Goal: Task Accomplishment & Management: Manage account settings

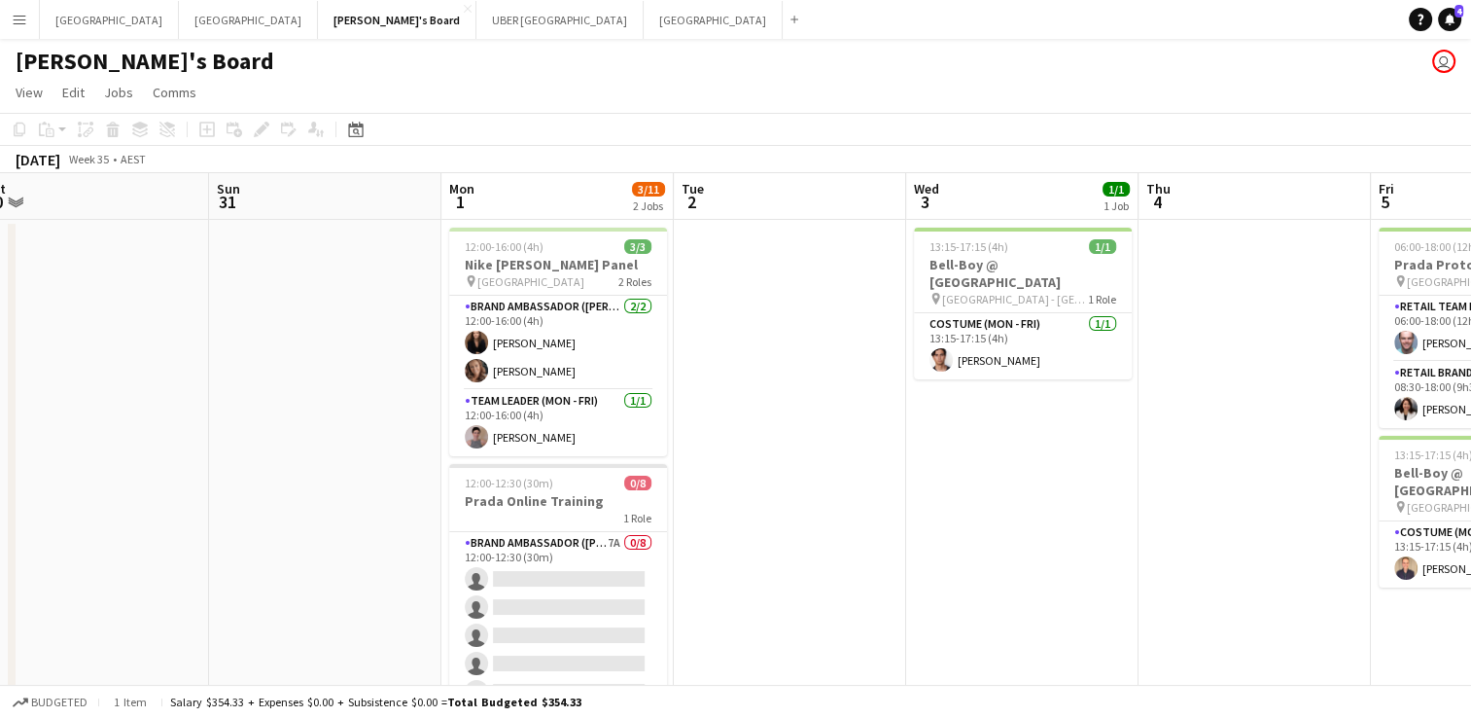
scroll to position [105, 0]
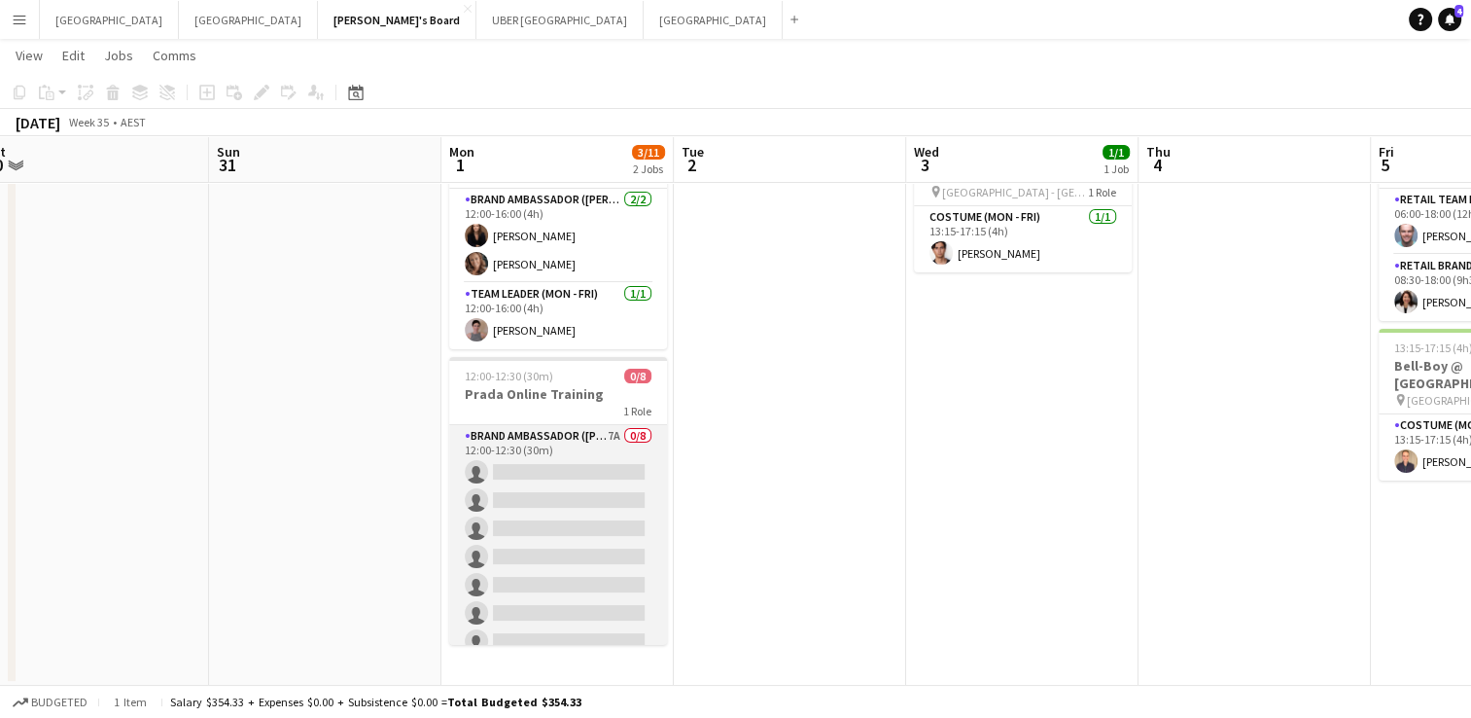
click at [497, 480] on app-card-role "Brand Ambassador (Mon - Fri) 7A 0/8 12:00-12:30 (30m) single-neutral-actions si…" at bounding box center [558, 557] width 218 height 264
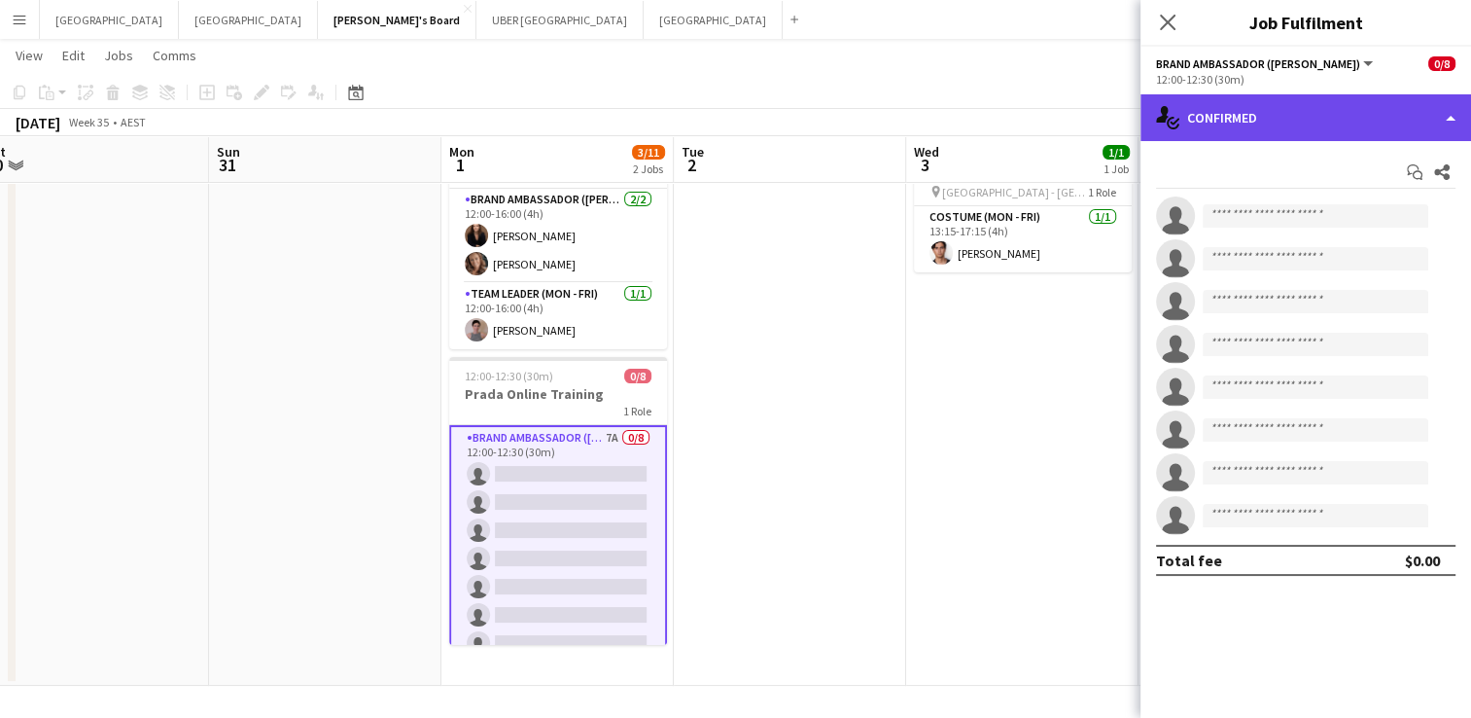
click at [1283, 129] on div "single-neutral-actions-check-2 Confirmed" at bounding box center [1306, 117] width 331 height 47
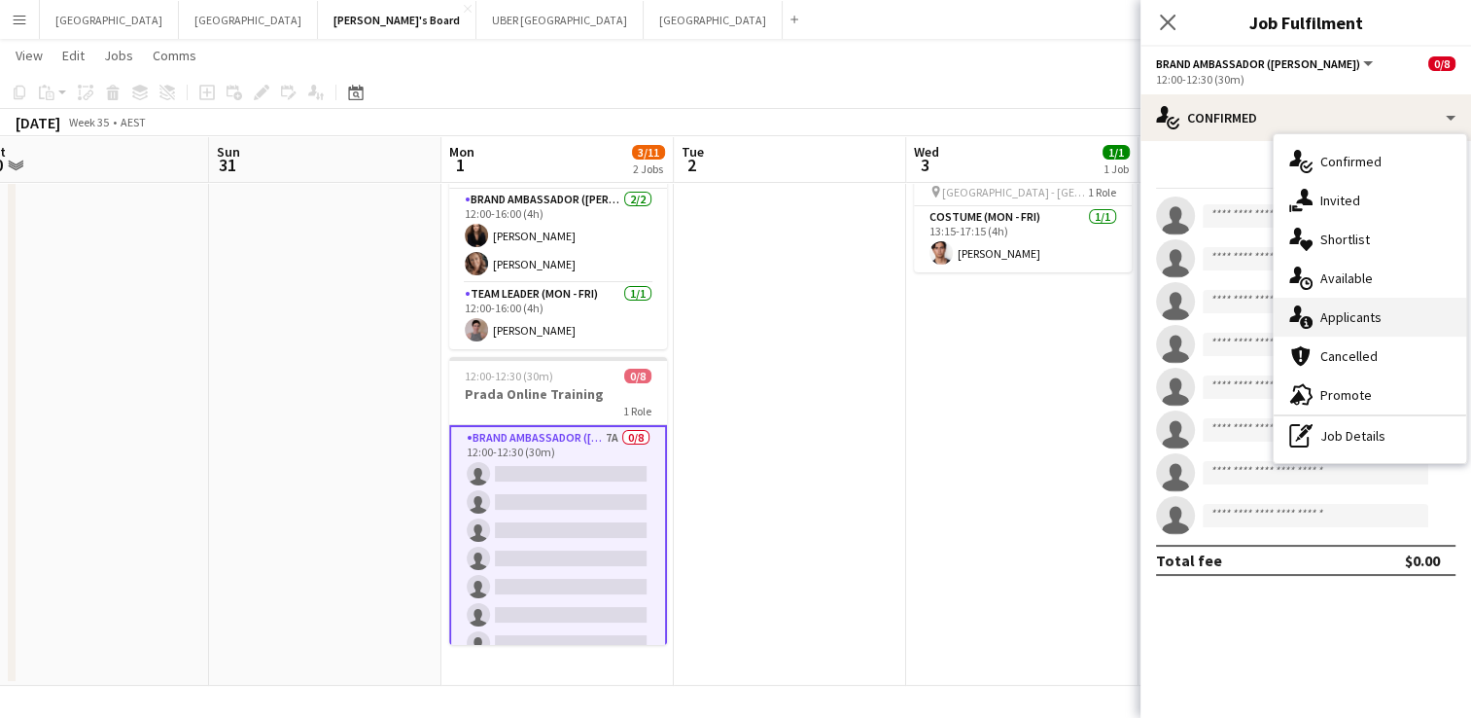
click at [1340, 320] on div "single-neutral-actions-information Applicants" at bounding box center [1370, 317] width 193 height 39
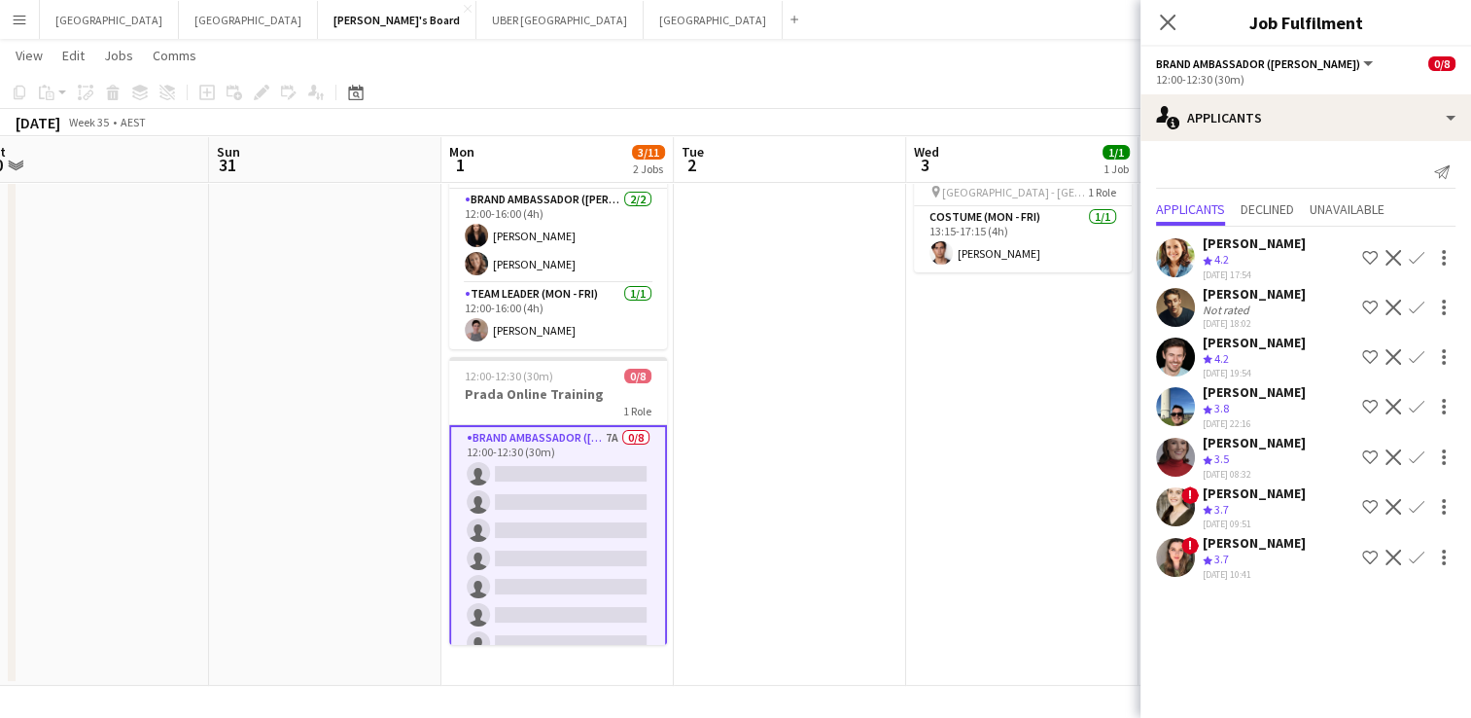
click at [1419, 256] on app-icon "Confirm" at bounding box center [1417, 258] width 16 height 16
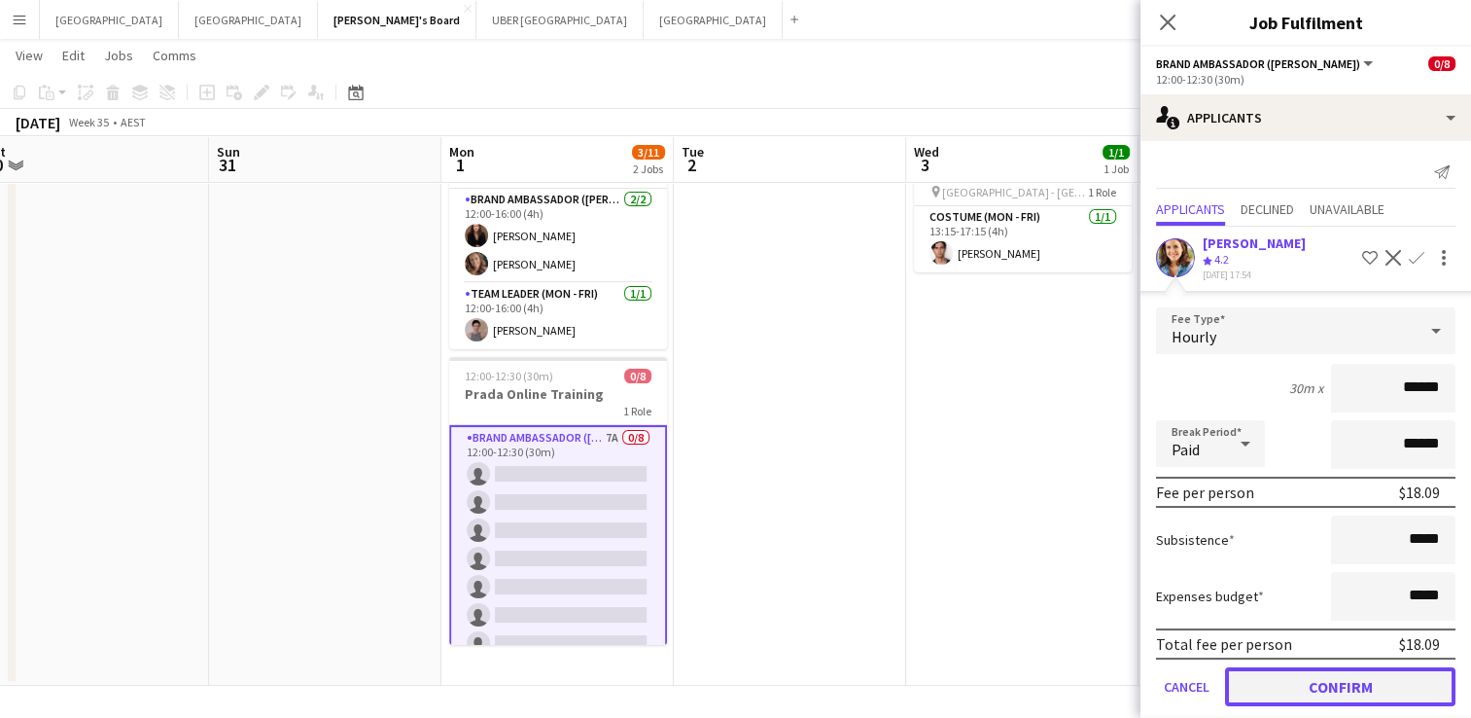
click at [1326, 685] on button "Confirm" at bounding box center [1340, 686] width 230 height 39
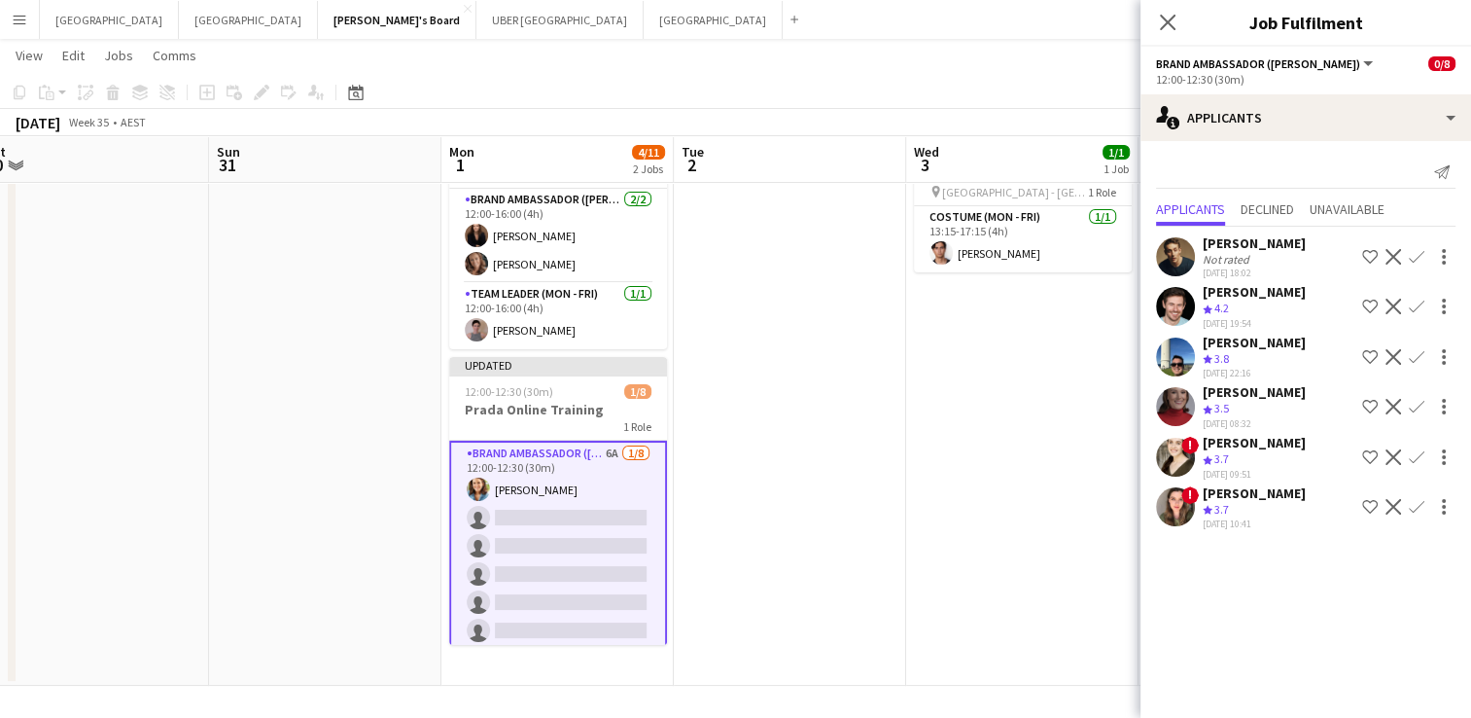
click at [1415, 255] on app-icon "Confirm" at bounding box center [1417, 257] width 16 height 16
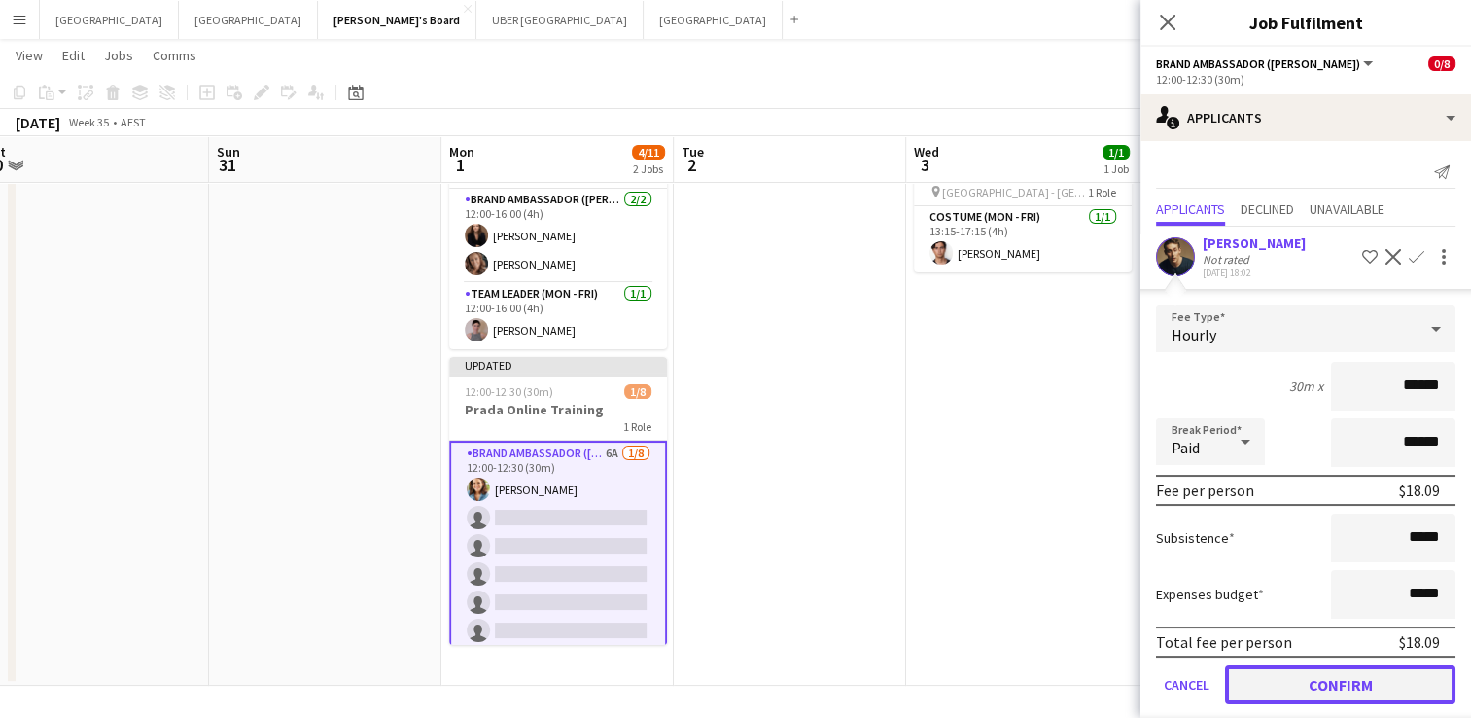
click at [1283, 690] on button "Confirm" at bounding box center [1340, 684] width 230 height 39
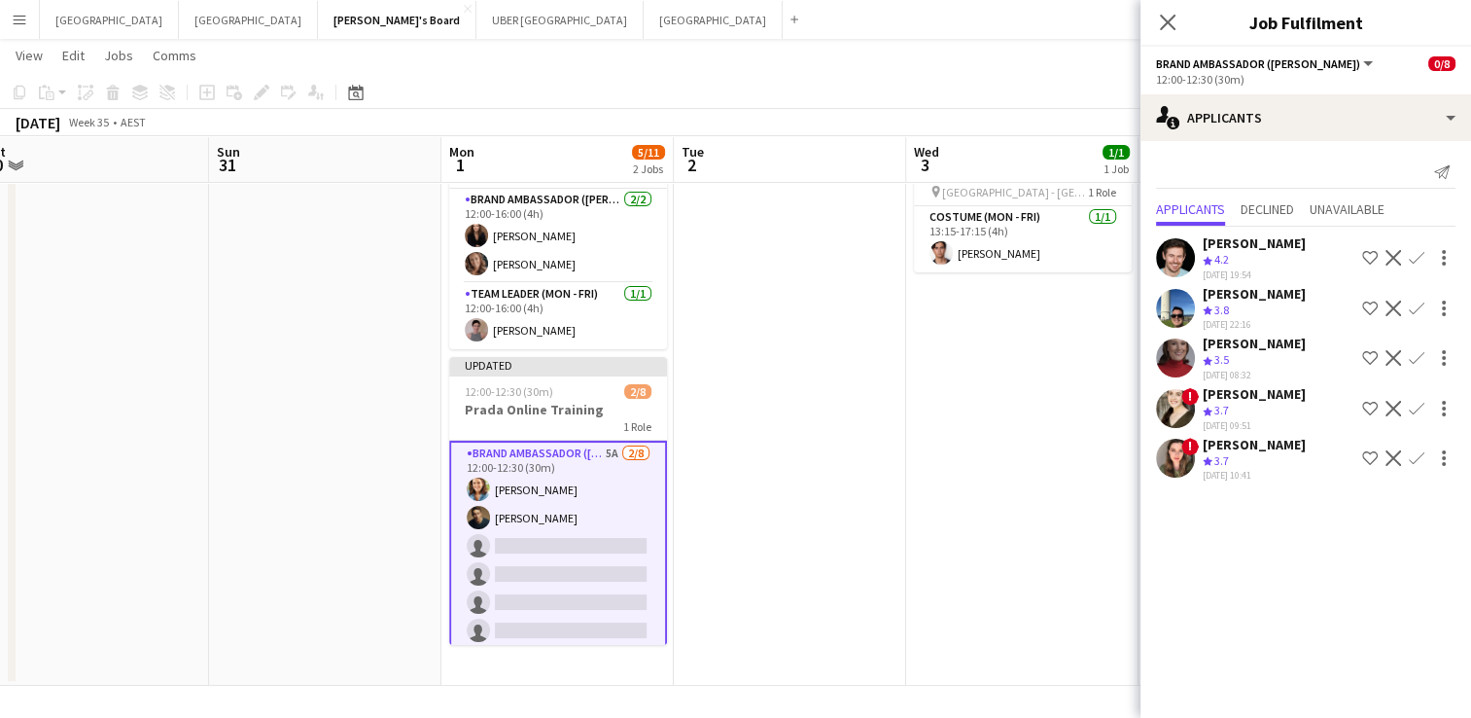
click at [1414, 255] on app-icon "Confirm" at bounding box center [1417, 258] width 16 height 16
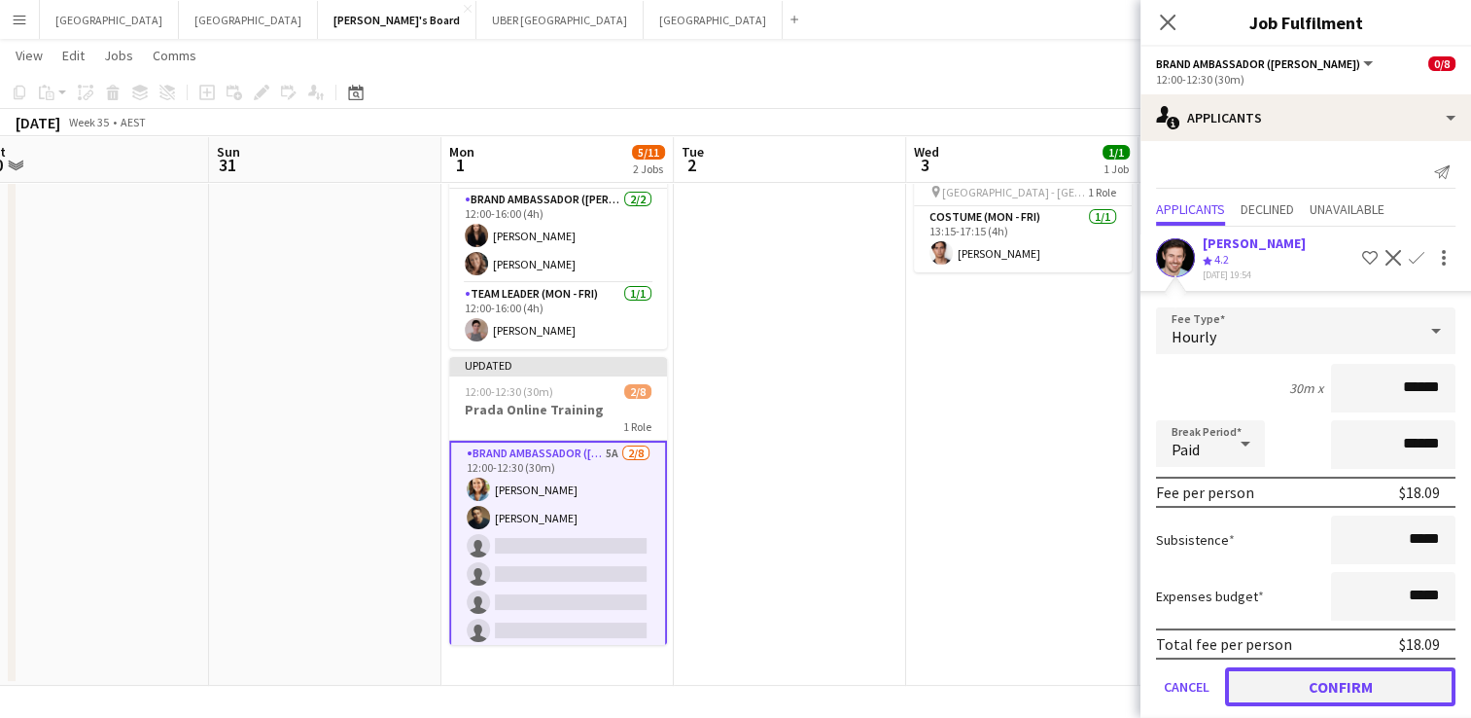
click at [1277, 683] on button "Confirm" at bounding box center [1340, 686] width 230 height 39
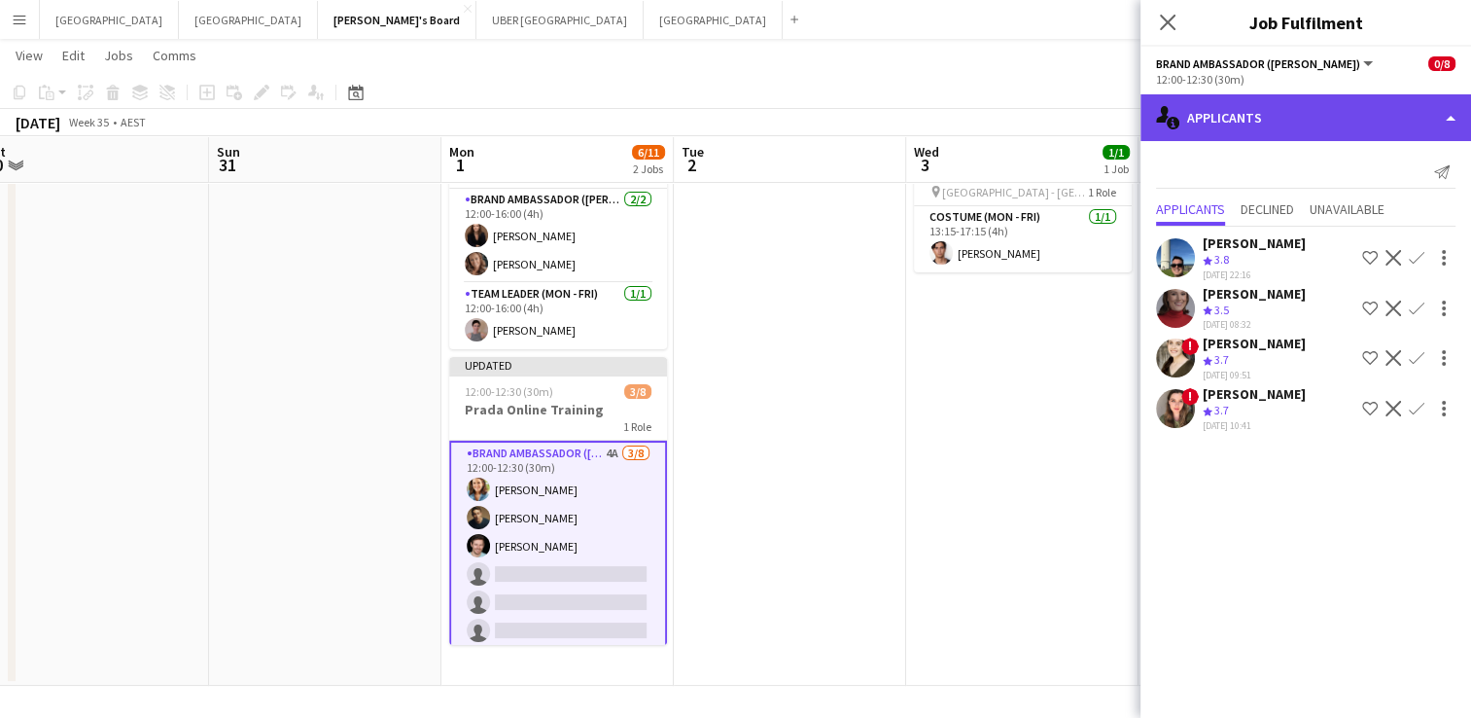
click at [1243, 124] on div "single-neutral-actions-information Applicants" at bounding box center [1306, 117] width 331 height 47
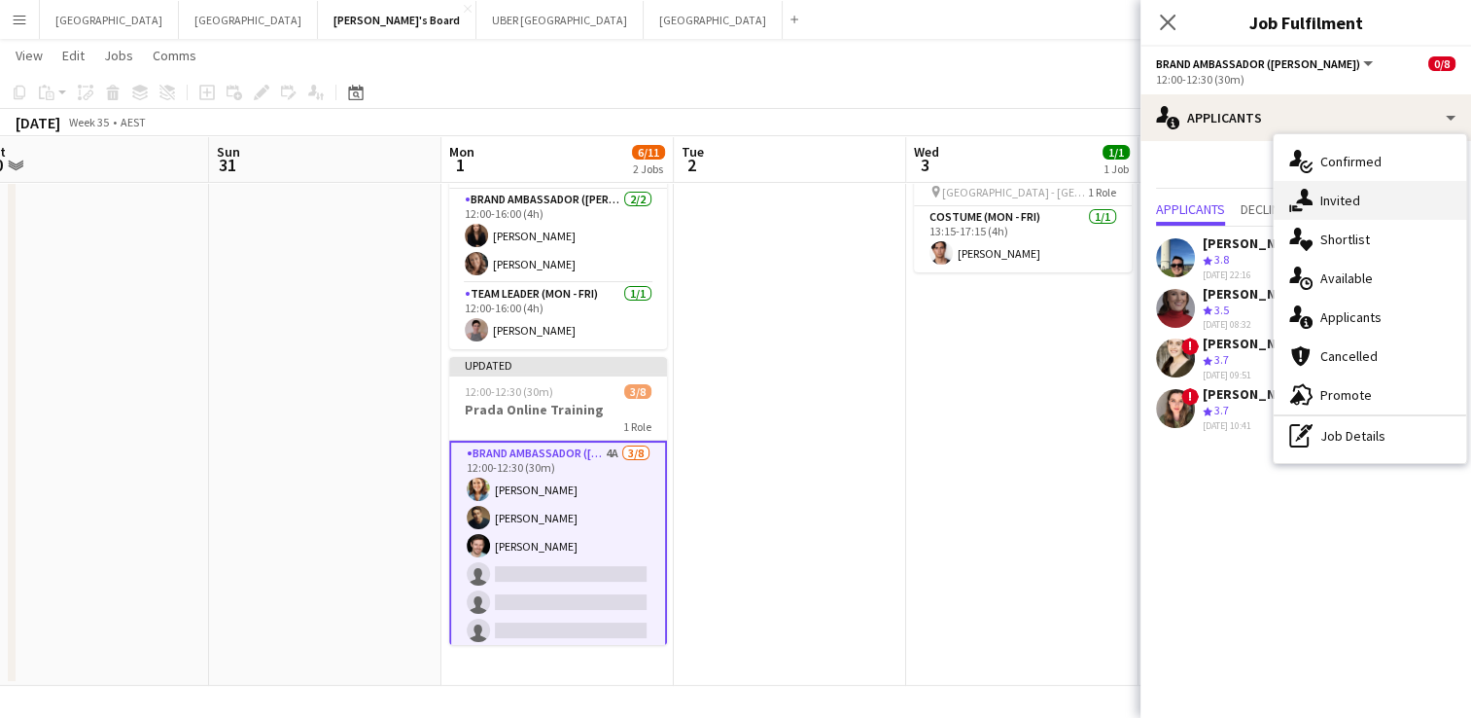
click at [1314, 205] on div "single-neutral-actions-share-1 Invited" at bounding box center [1370, 200] width 193 height 39
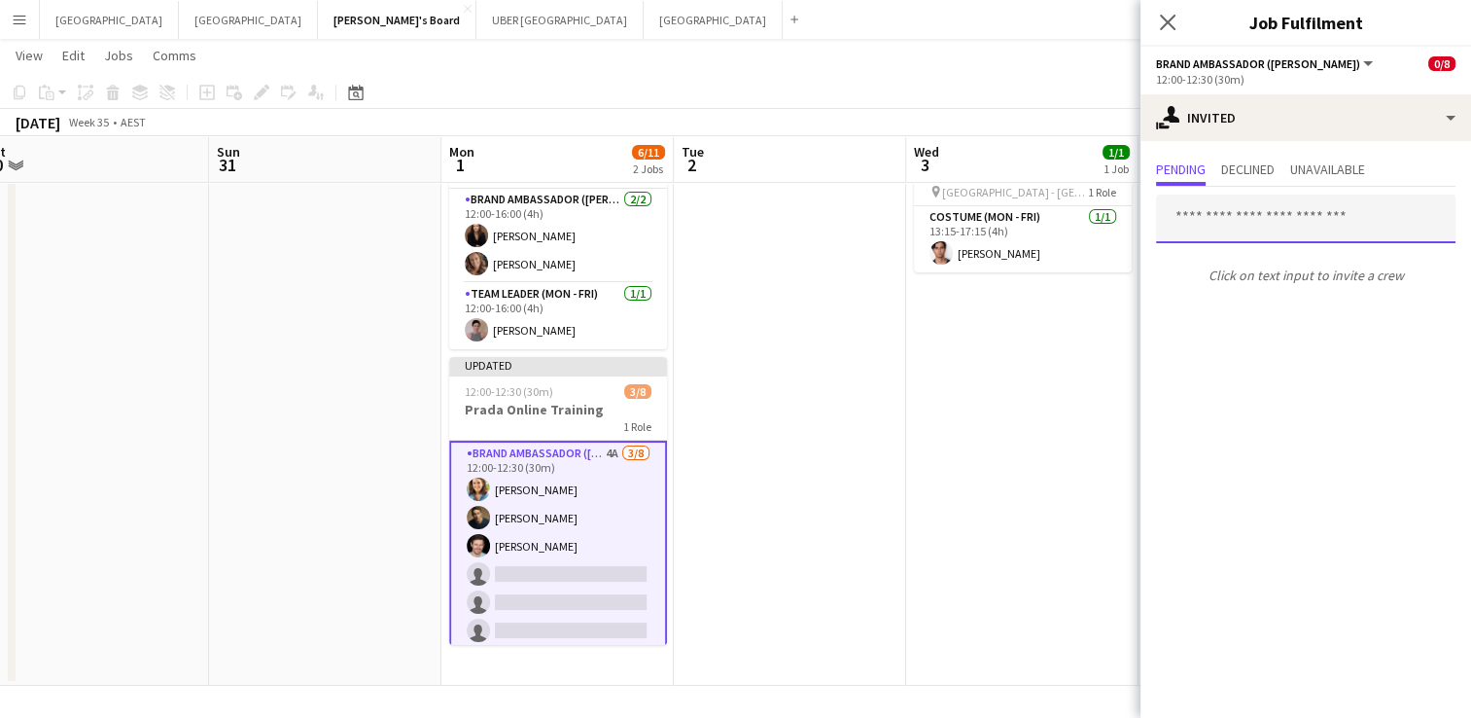
click at [1266, 209] on input "text" at bounding box center [1306, 218] width 300 height 49
type input "******"
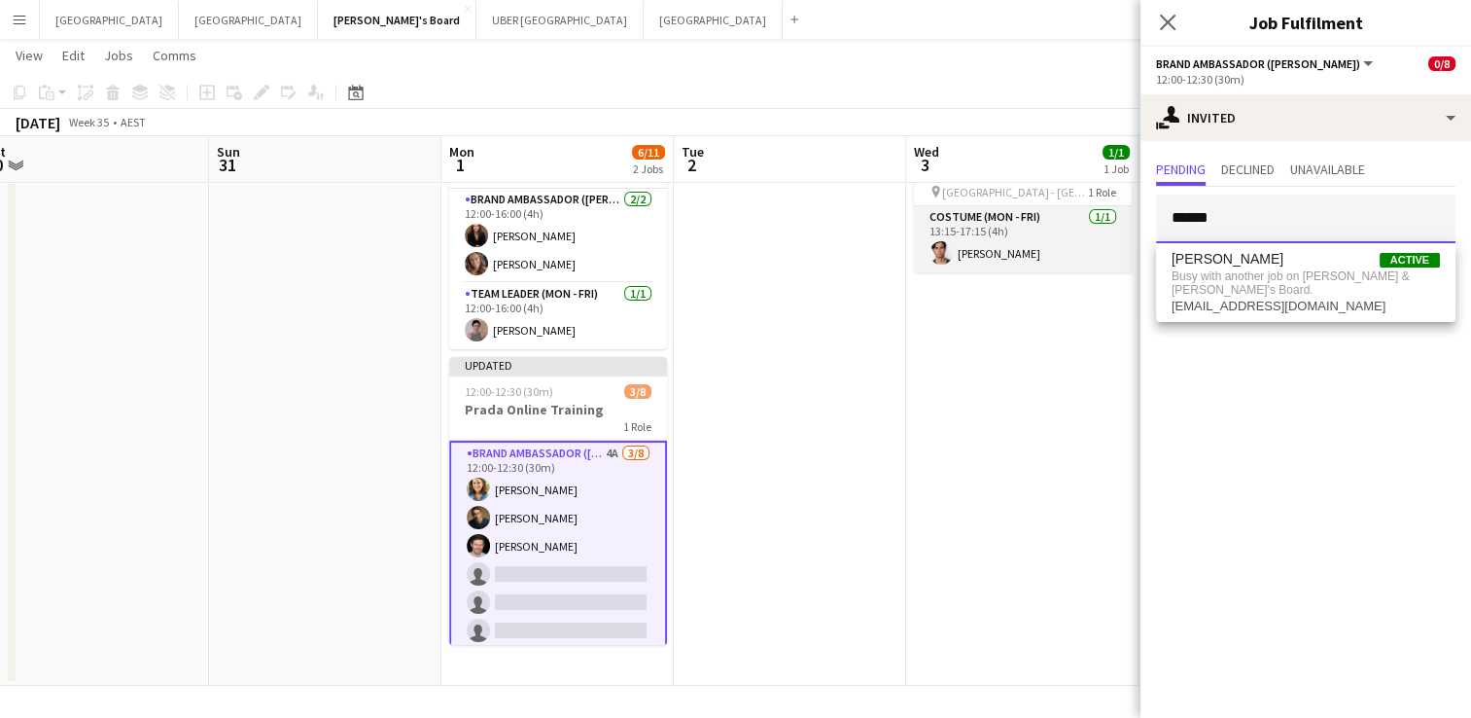
drag, startPoint x: 1277, startPoint y: 212, endPoint x: 1120, endPoint y: 212, distance: 156.6
click at [1120, 212] on body "Menu Boards Boards Boards All jobs Status Workforce Workforce My Workforce Recr…" at bounding box center [735, 307] width 1471 height 824
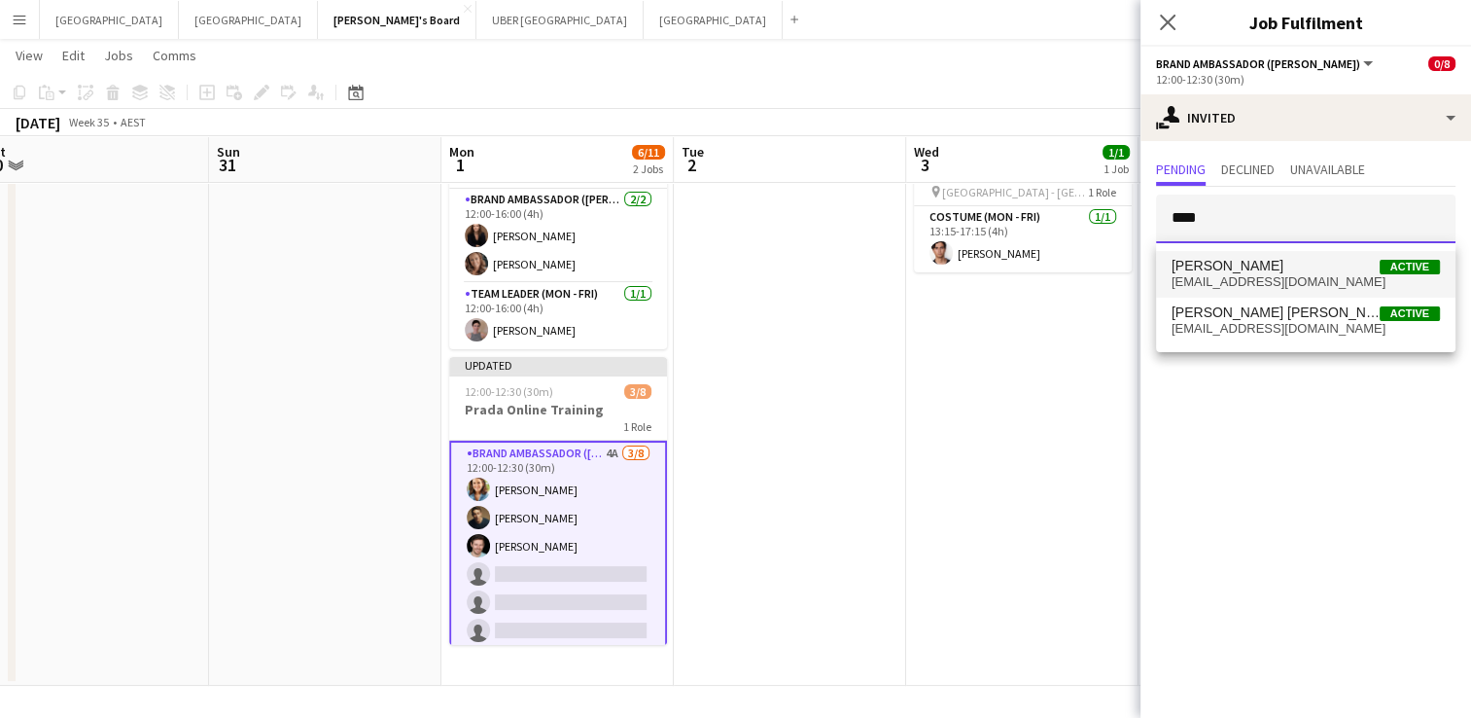
type input "****"
click at [1187, 274] on span "[EMAIL_ADDRESS][DOMAIN_NAME]" at bounding box center [1306, 282] width 268 height 16
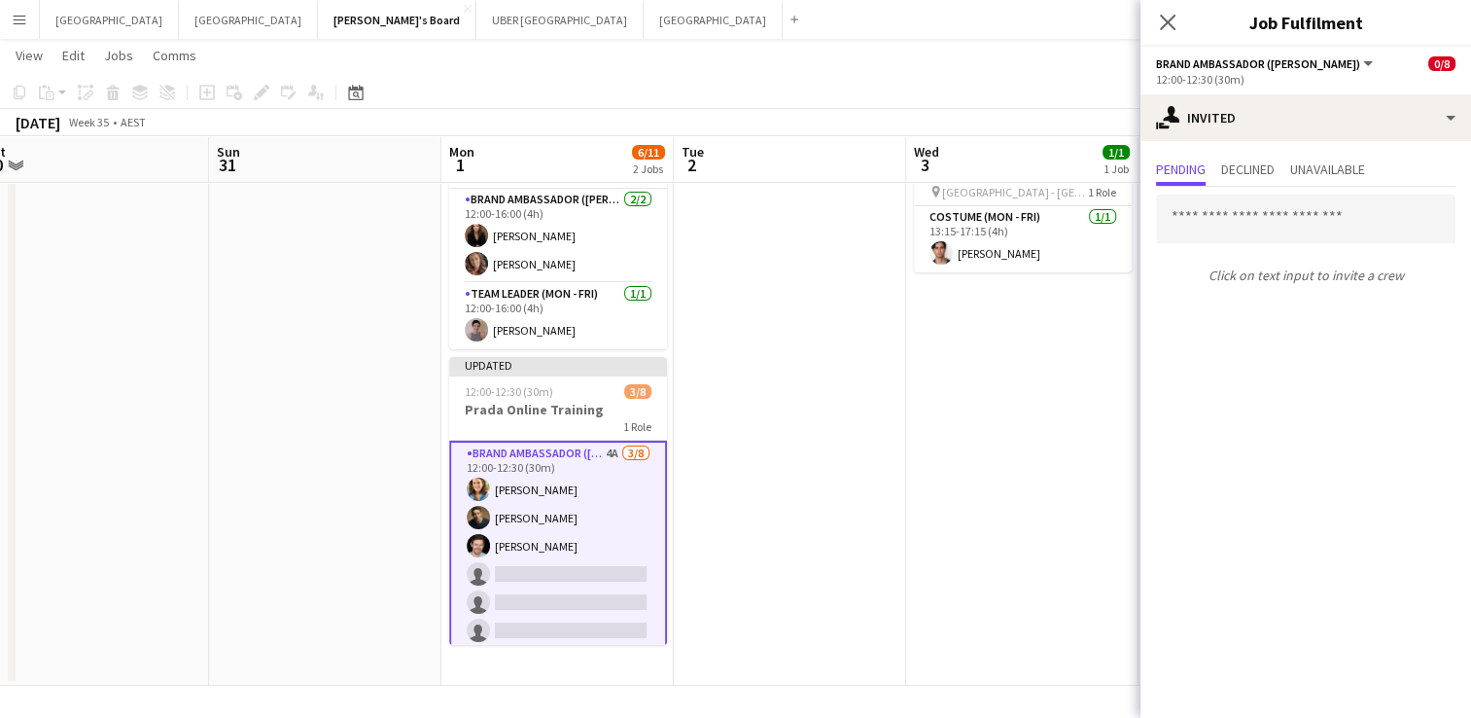
click at [1254, 658] on mat-expansion-panel "user-plus Invited Pending Declined Unavailable Click on text input to invite a …" at bounding box center [1306, 429] width 331 height 577
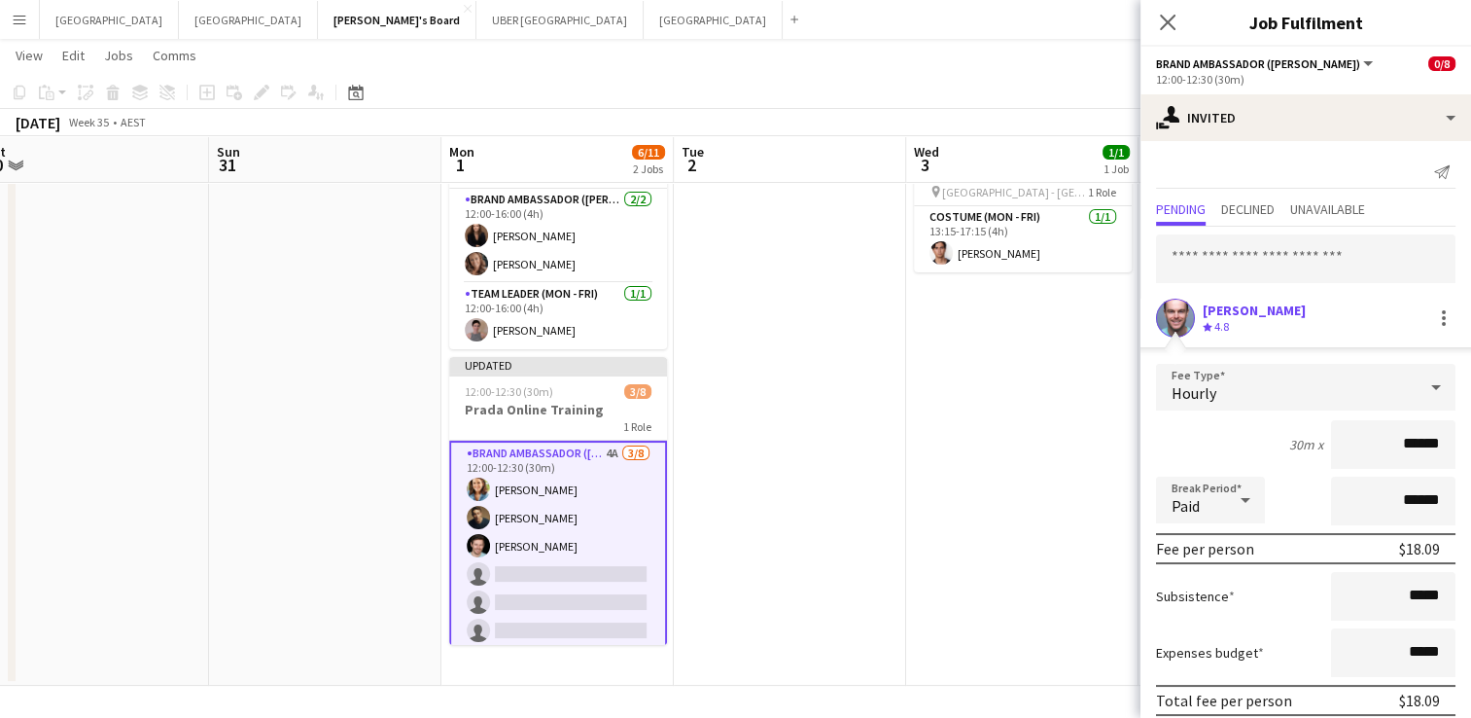
scroll to position [77, 0]
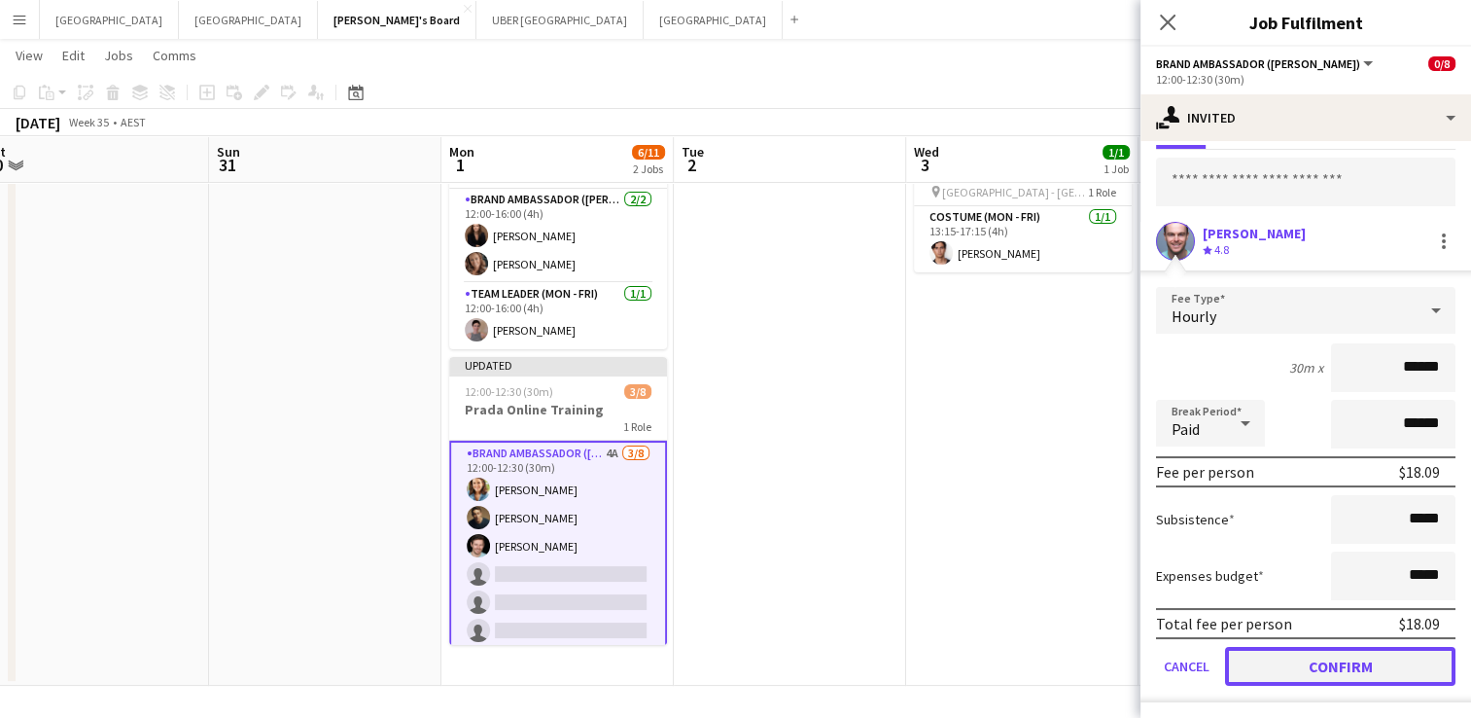
click at [1254, 658] on button "Confirm" at bounding box center [1340, 666] width 230 height 39
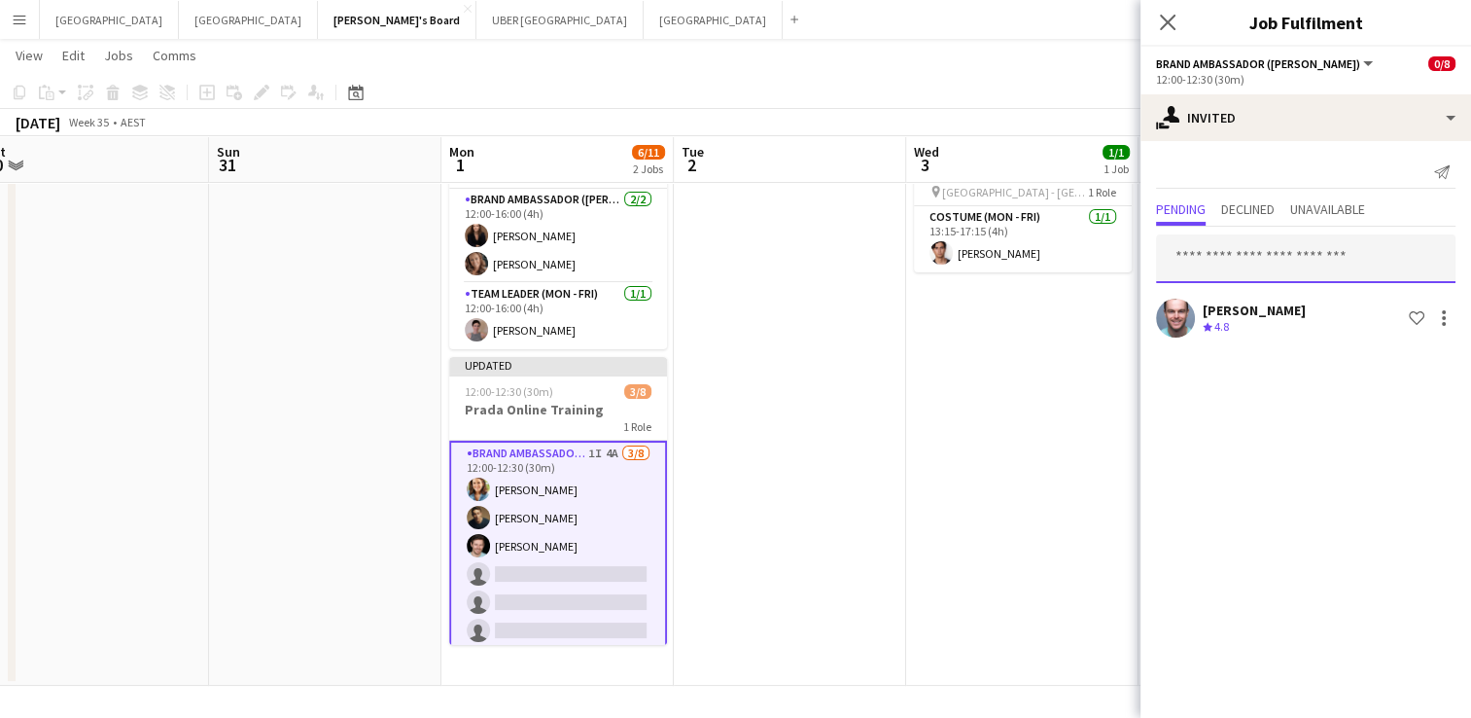
click at [1218, 262] on input "text" at bounding box center [1306, 258] width 300 height 49
type input "******"
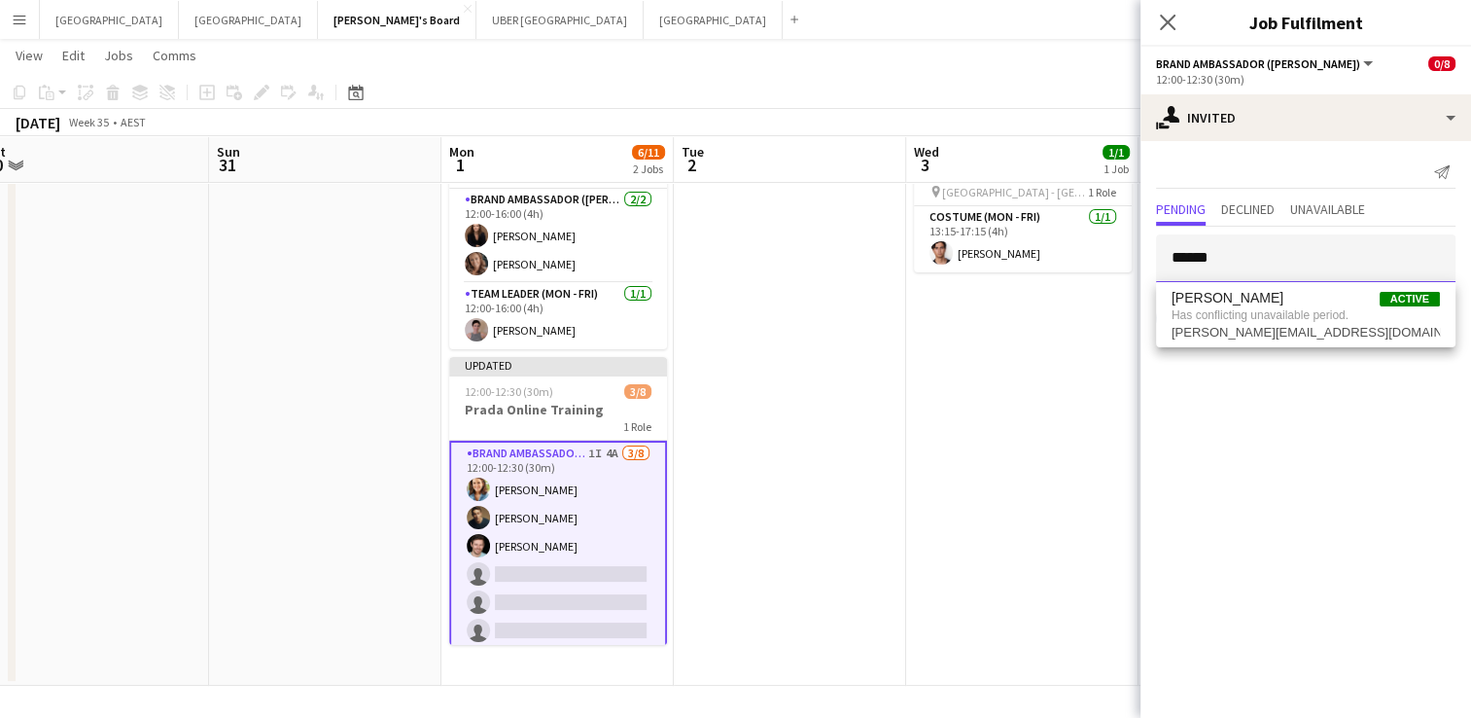
drag, startPoint x: 1219, startPoint y: 263, endPoint x: 1080, endPoint y: 260, distance: 138.1
click at [1080, 260] on body "Menu Boards Boards Boards All jobs Status Workforce Workforce My Workforce Recr…" at bounding box center [735, 307] width 1471 height 824
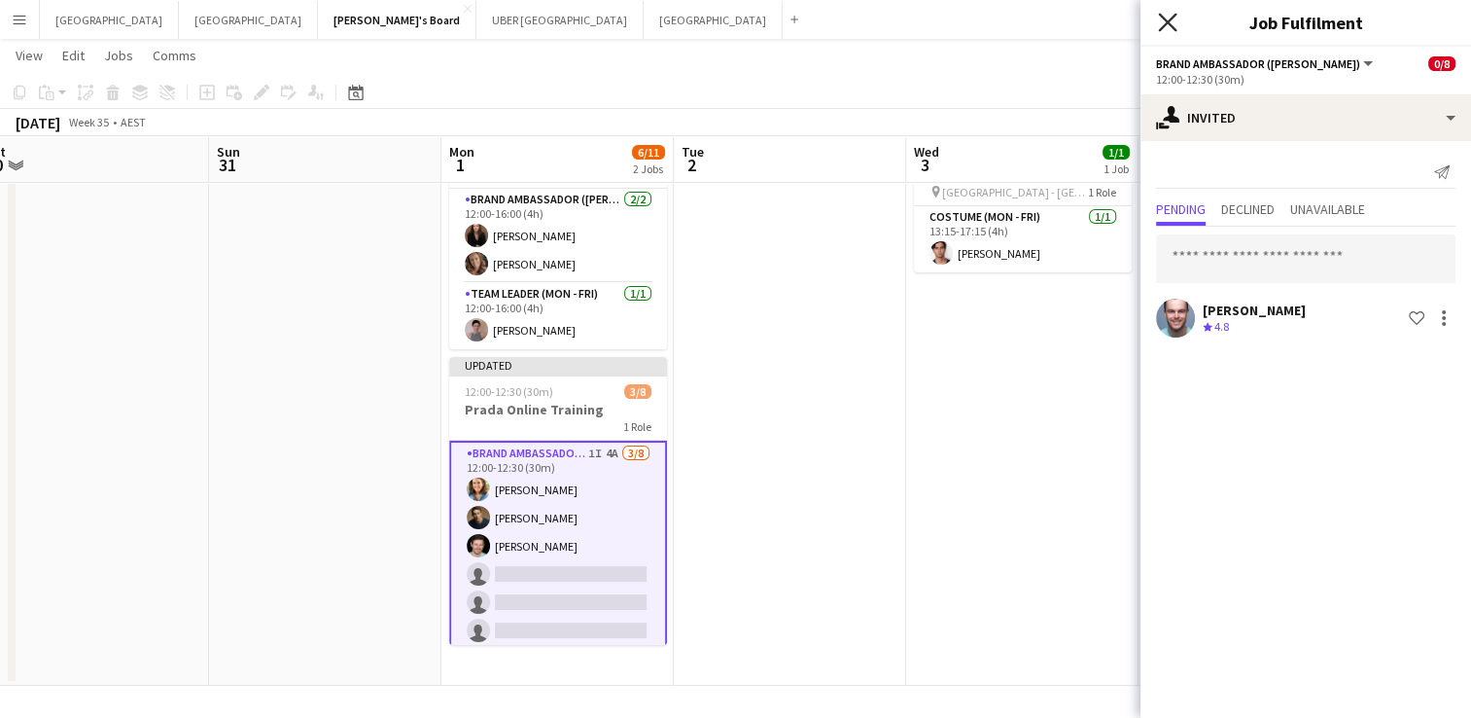
click at [1159, 14] on icon at bounding box center [1167, 22] width 18 height 18
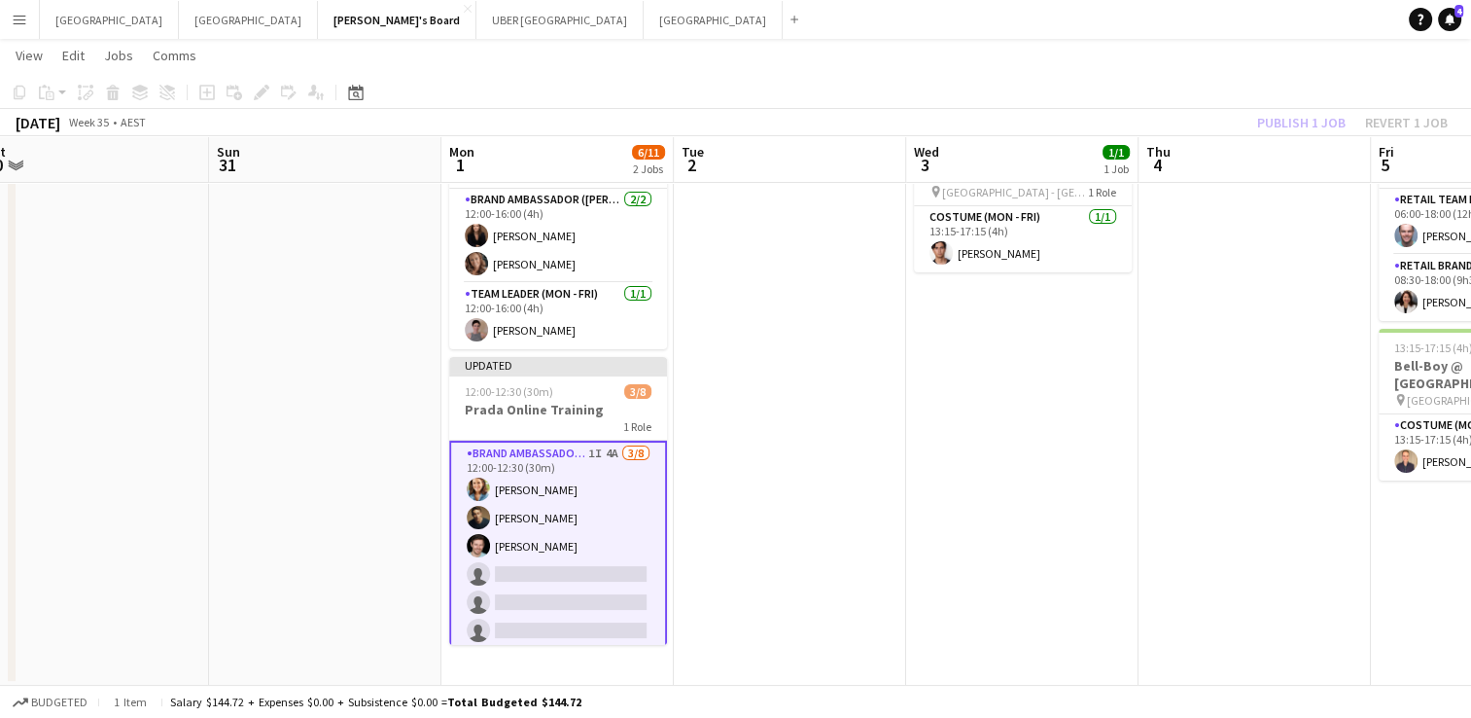
click at [882, 429] on app-date-cell at bounding box center [790, 399] width 232 height 573
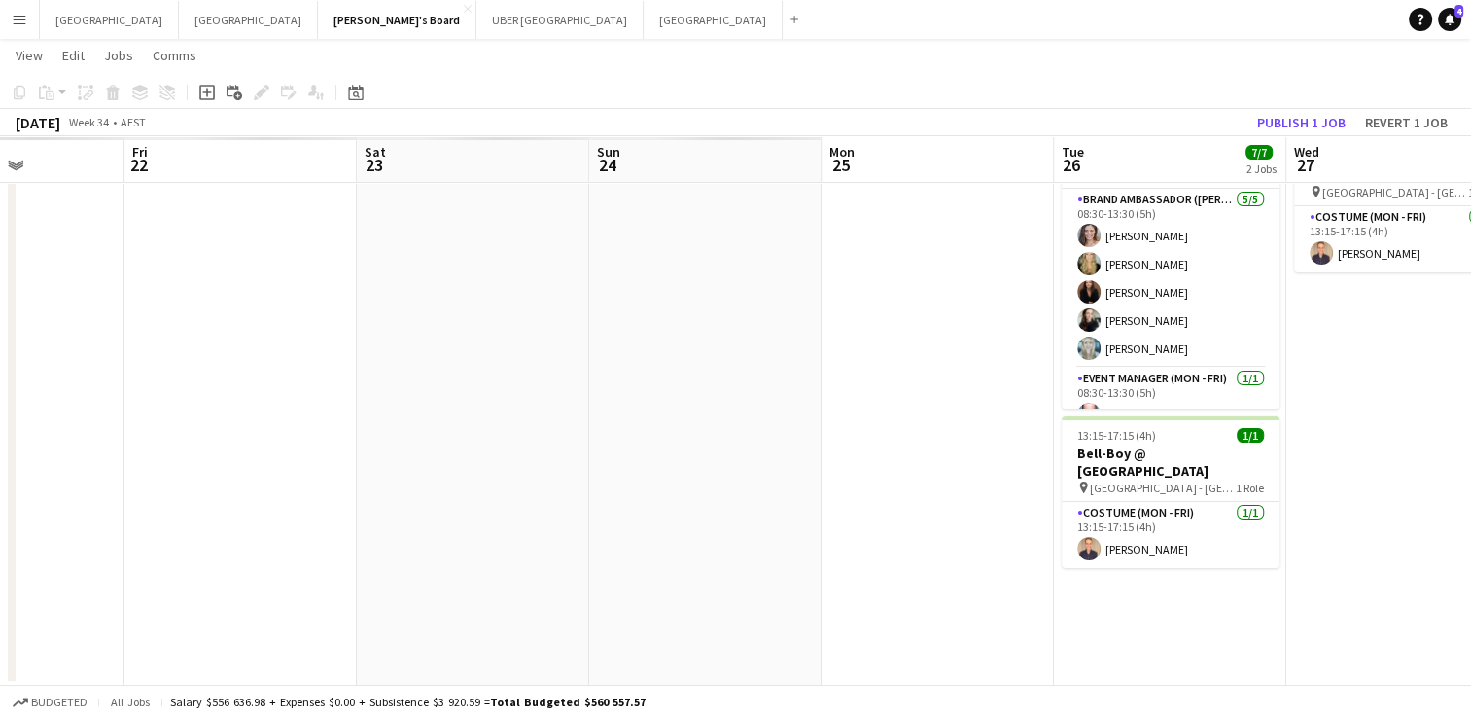
scroll to position [0, 481]
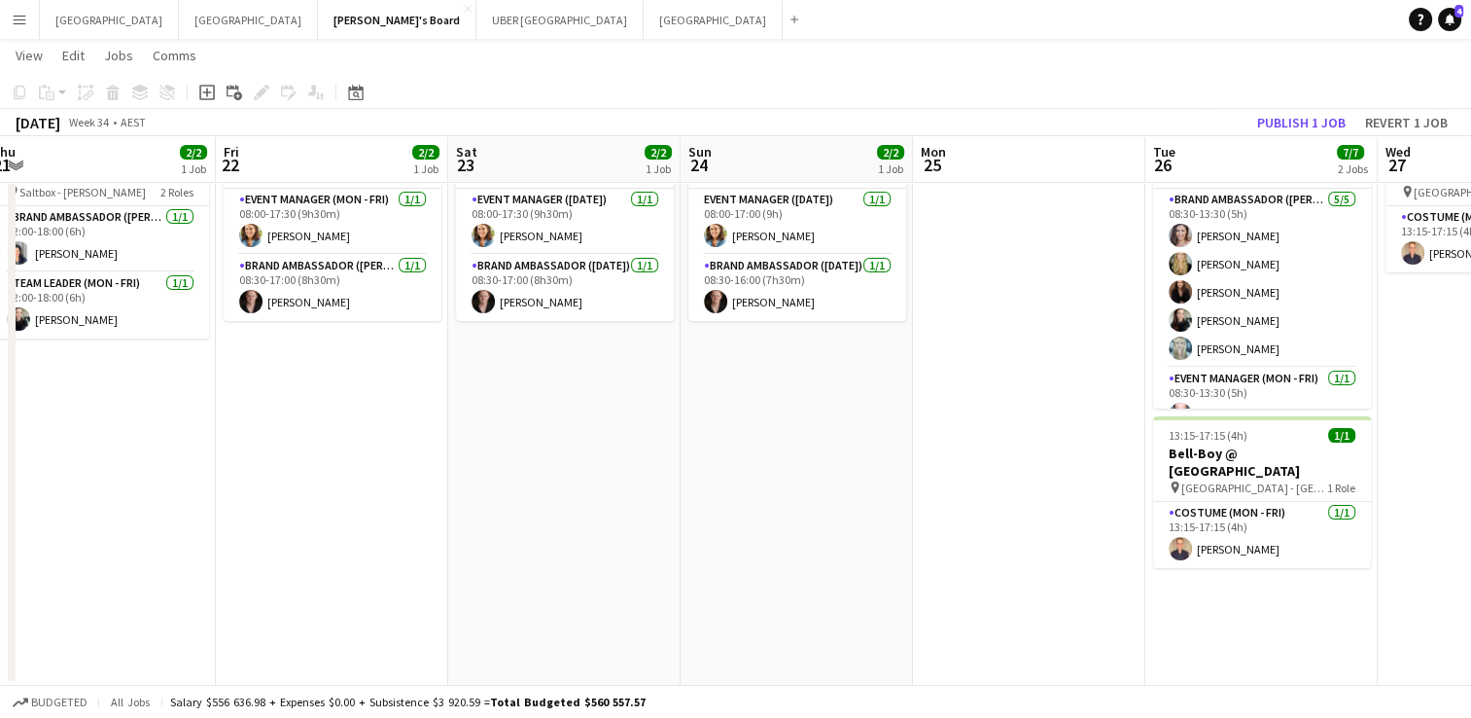
click at [470, 426] on app-date-cell "08:00-17:30 (9h30m) 2/2 Mazda @ 4 x 4 Show pin Melbourne Showgrounds 2 Roles Ev…" at bounding box center [564, 399] width 232 height 573
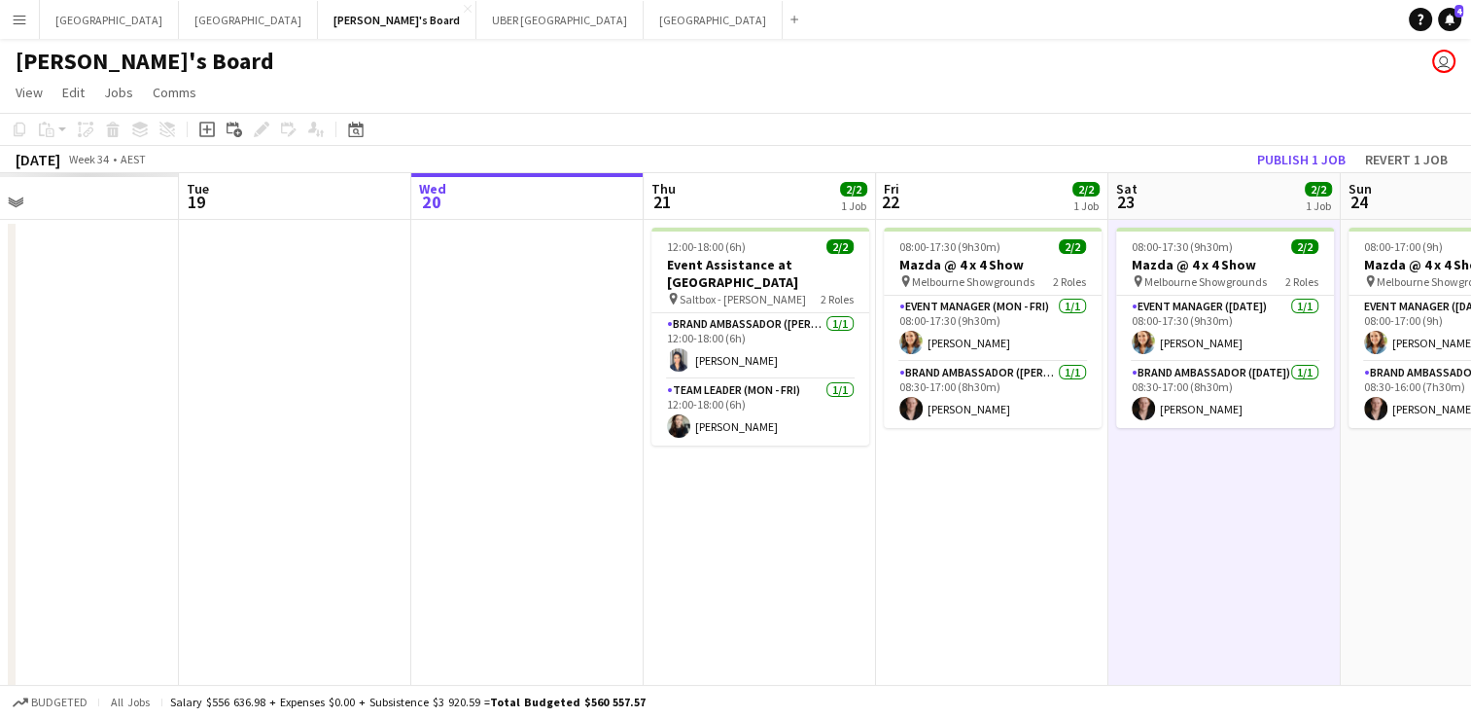
scroll to position [0, 498]
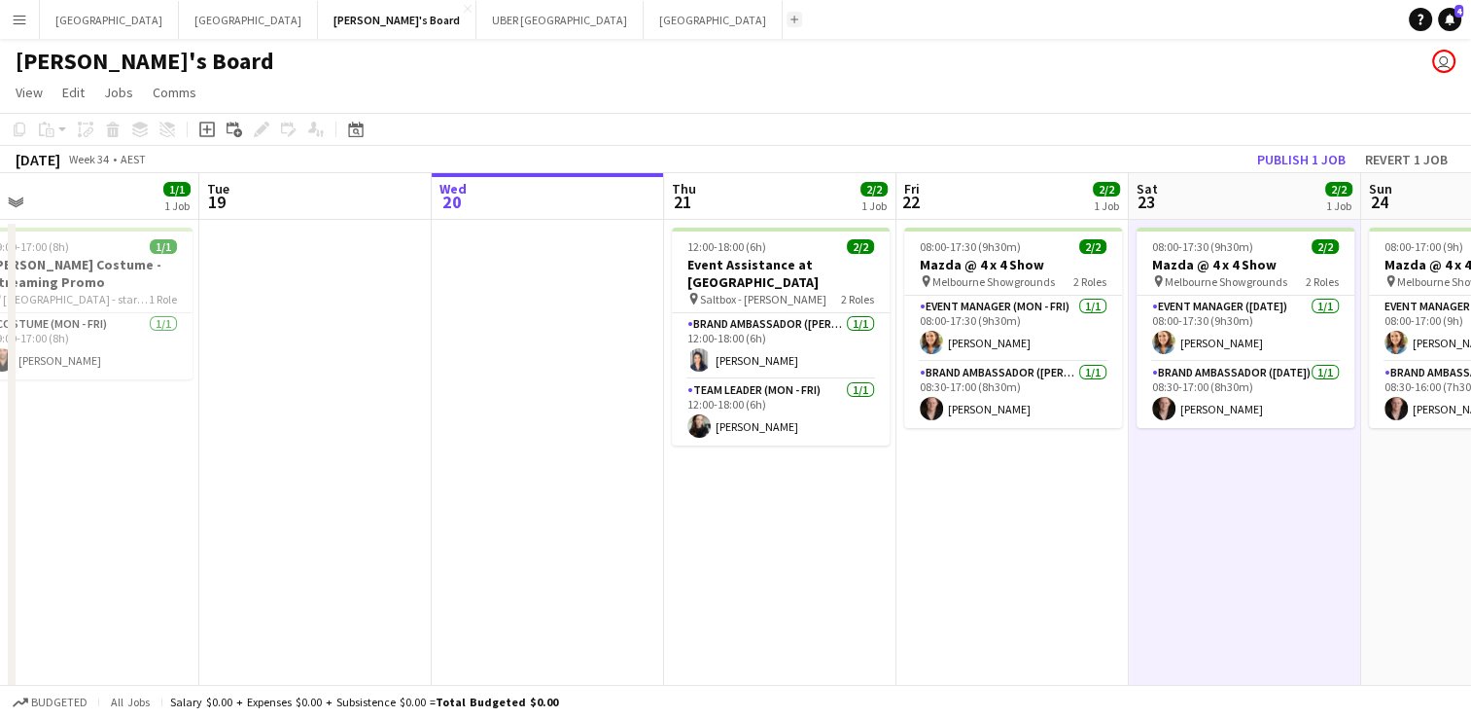
click at [791, 22] on app-icon "Add" at bounding box center [795, 20] width 8 height 8
